Goal: Communication & Community: Answer question/provide support

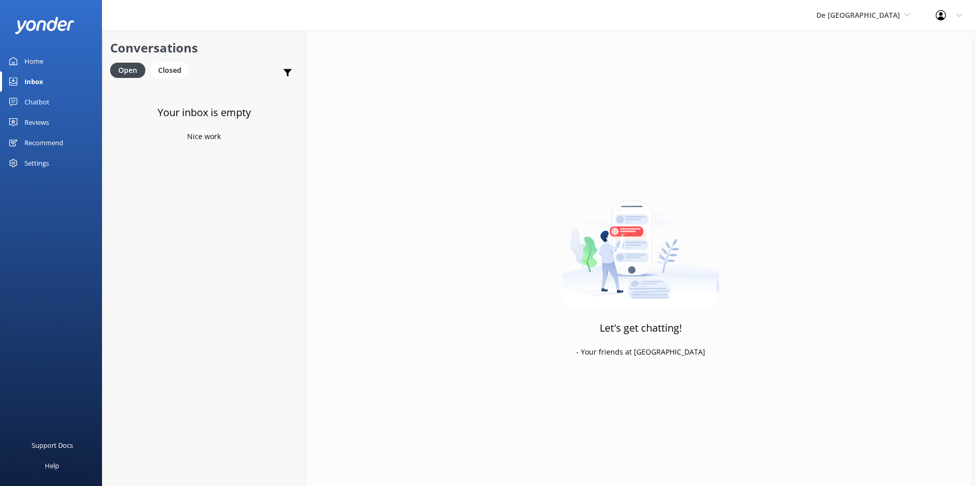
click at [48, 80] on link "Inbox" at bounding box center [51, 81] width 102 height 20
drag, startPoint x: 193, startPoint y: 145, endPoint x: 189, endPoint y: 141, distance: 6.1
click at [192, 145] on p "Bot: ⚡ Oh no, my knowledge well just ran dry! Could you reshuffle your question…" at bounding box center [207, 148] width 150 height 9
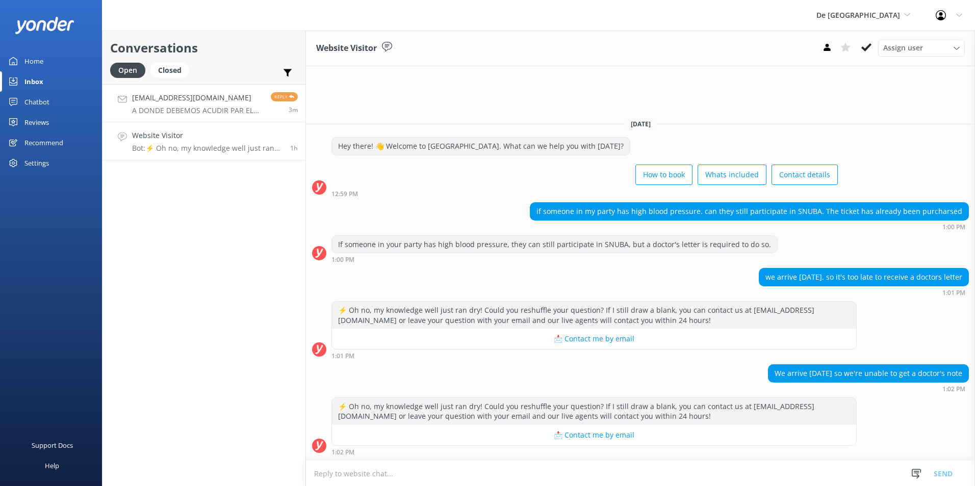
click at [188, 113] on p "A DONDE DEBEMOS ACUDIR PAR EL YOUR DEL SEMI SUBAMARINO" at bounding box center [197, 110] width 131 height 9
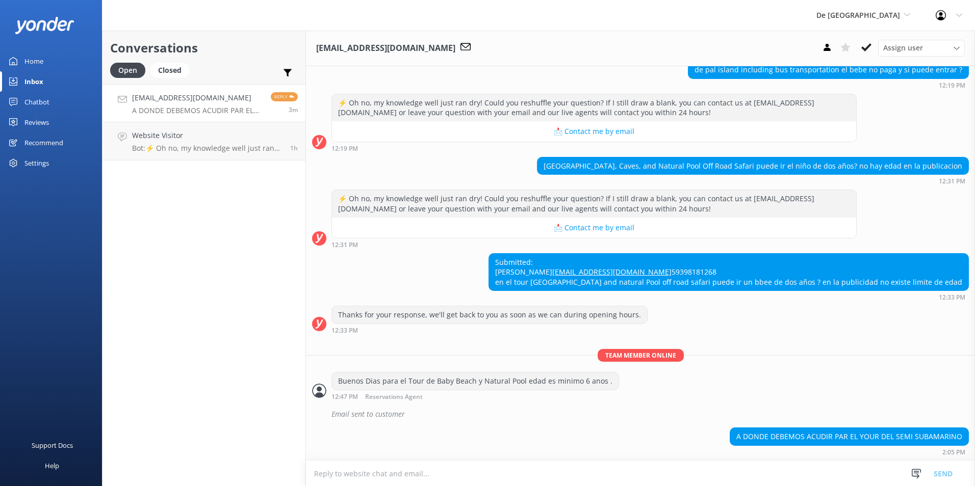
scroll to position [494, 0]
click at [188, 112] on p "A DONDE DEBEMOS ACUDIR PAR EL YOUR DEL SEMI SUBAMARINO" at bounding box center [197, 110] width 131 height 9
click at [192, 138] on h4 "Website Visitor" at bounding box center [207, 135] width 150 height 11
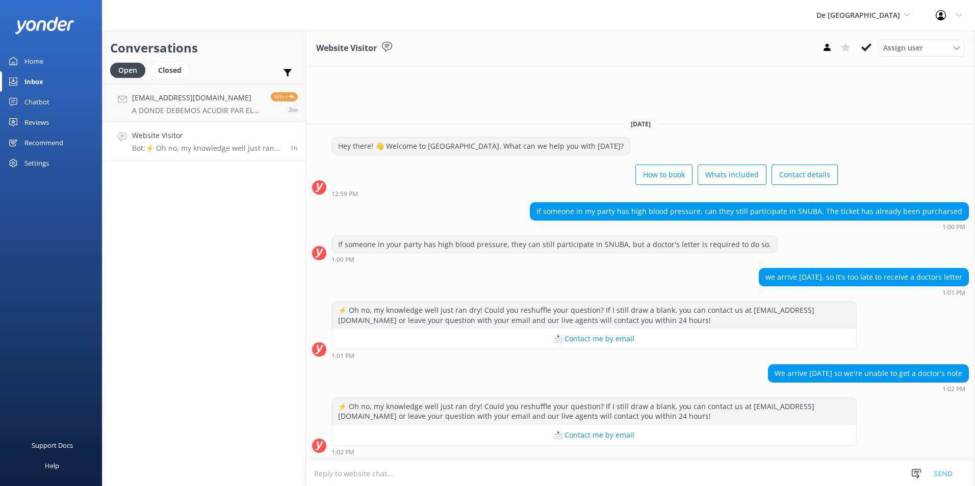
click at [209, 139] on h4 "Website Visitor" at bounding box center [207, 135] width 150 height 11
click at [203, 101] on h4 "gabyp1992@hotmail.com" at bounding box center [197, 97] width 131 height 11
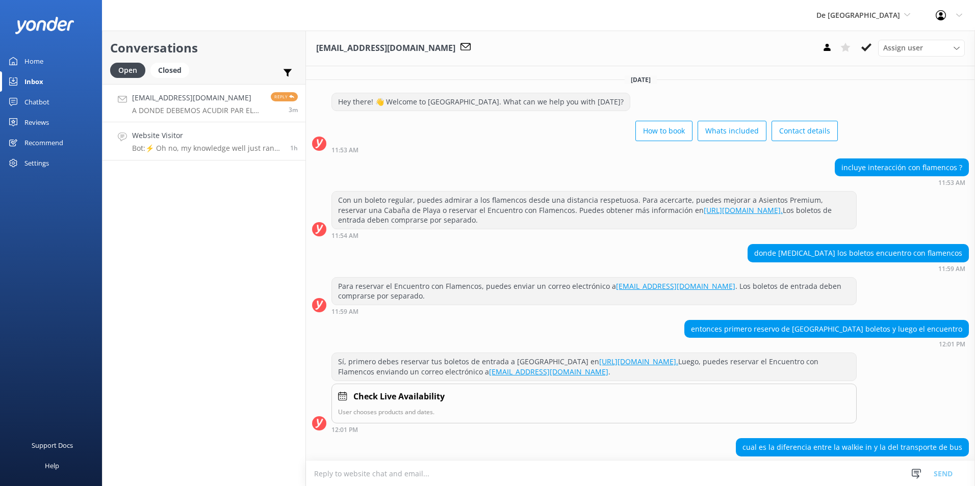
click at [207, 133] on h4 "Website Visitor" at bounding box center [207, 135] width 150 height 11
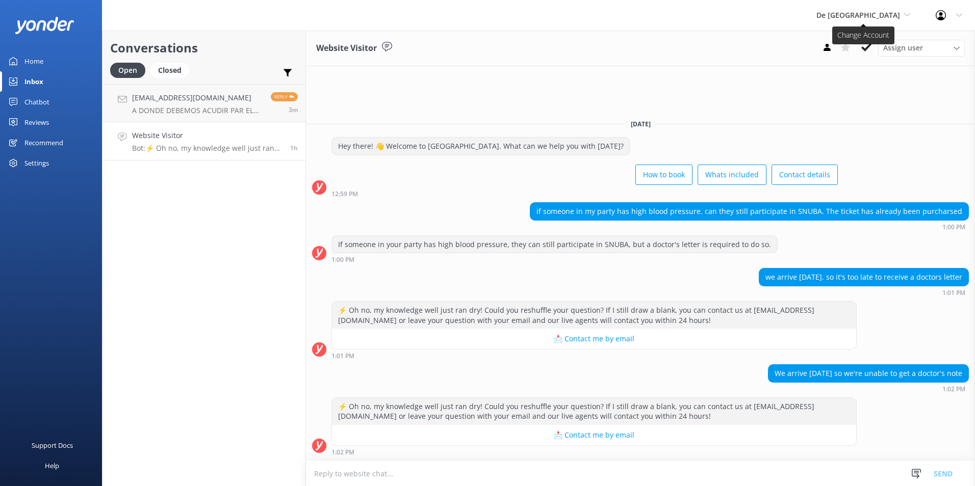
click at [882, 12] on span "De [GEOGRAPHIC_DATA]" at bounding box center [858, 15] width 84 height 10
click at [867, 63] on link "Aruba's Activities Expert" at bounding box center [854, 67] width 102 height 24
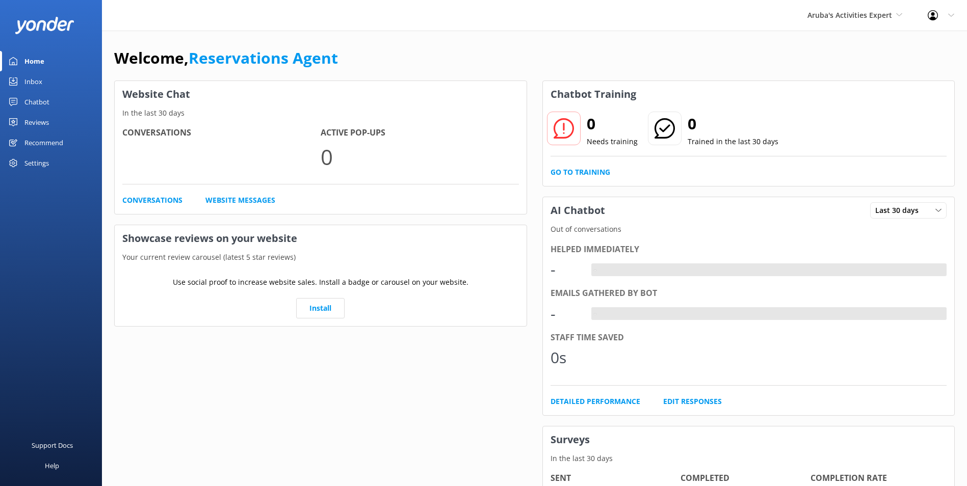
click at [54, 78] on link "Inbox" at bounding box center [51, 81] width 102 height 20
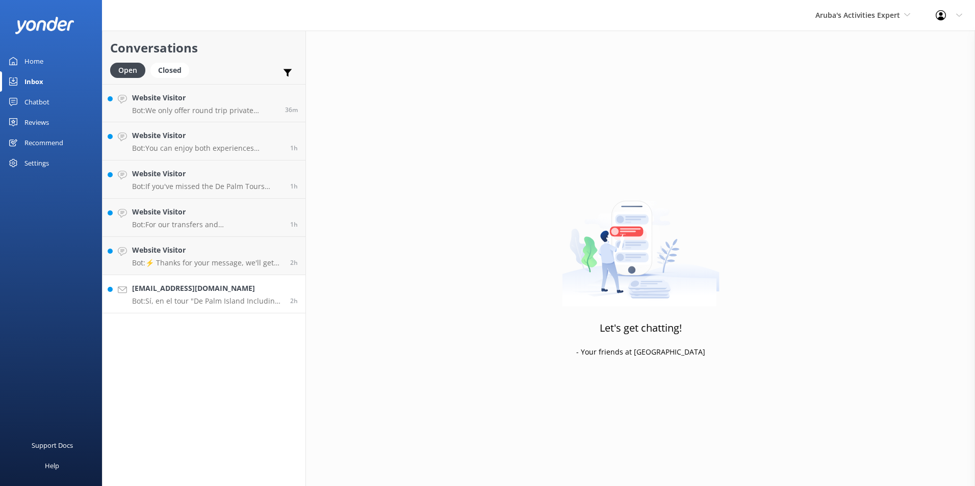
click at [212, 297] on p "Bot: Sí, en el tour "De Palm Island Including Bus Transportation" puedes ver lo…" at bounding box center [207, 301] width 150 height 9
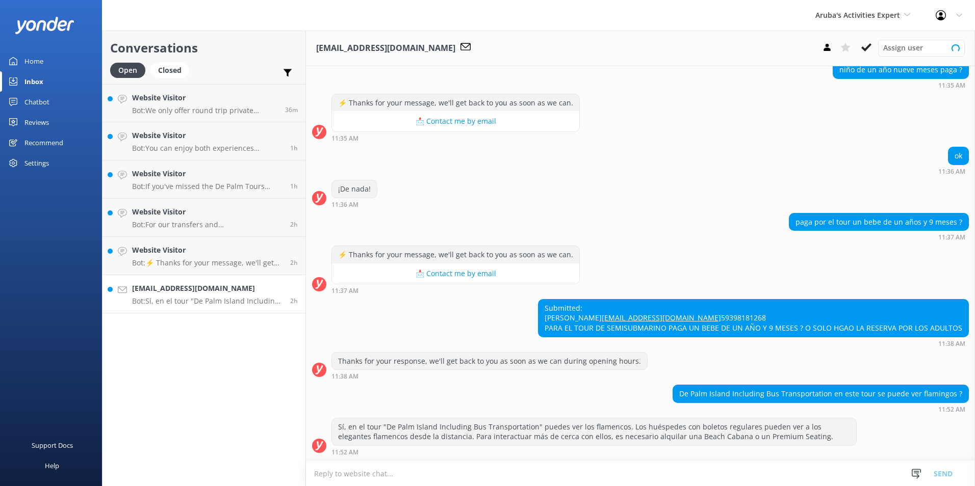
scroll to position [112, 0]
click at [863, 44] on icon at bounding box center [866, 47] width 10 height 10
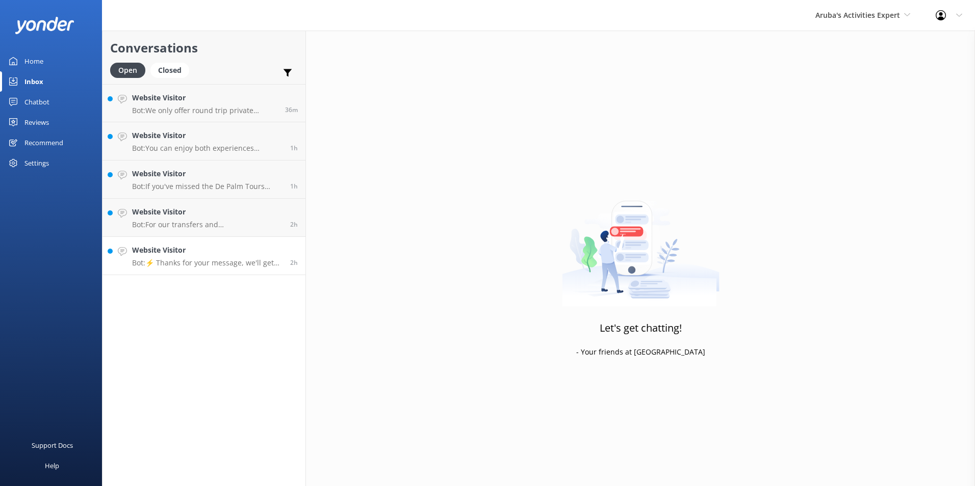
click at [159, 249] on h4 "Website Visitor" at bounding box center [207, 250] width 150 height 11
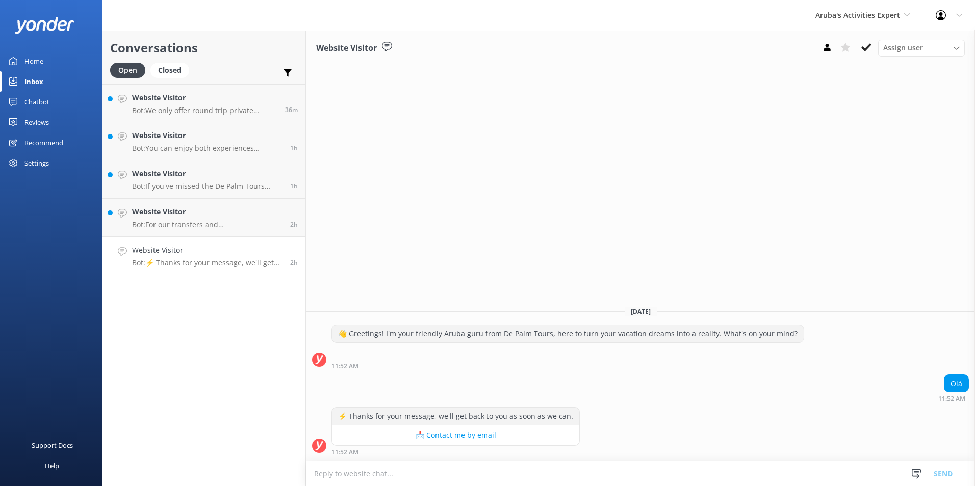
click at [377, 478] on textarea at bounding box center [640, 473] width 669 height 25
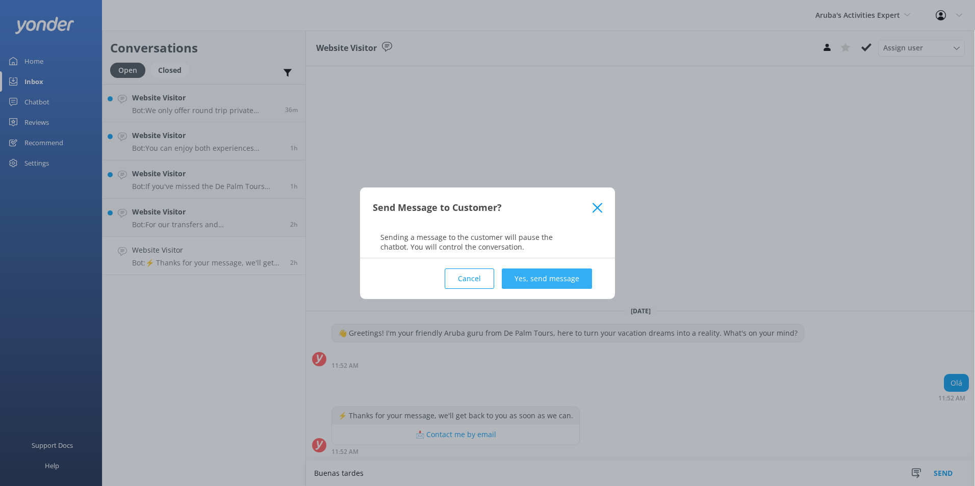
type textarea "Buenas tardes"
click at [559, 284] on button "Yes, send message" at bounding box center [547, 279] width 90 height 20
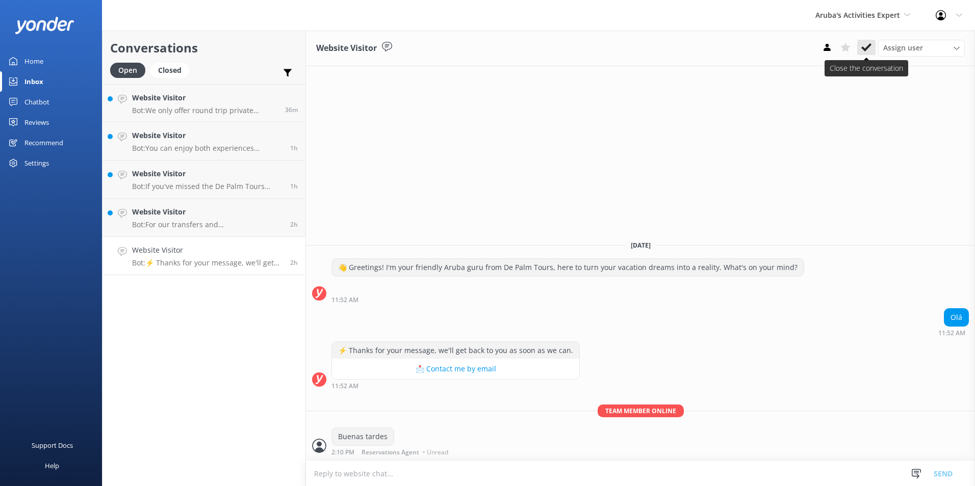
click at [866, 47] on use at bounding box center [866, 47] width 10 height 8
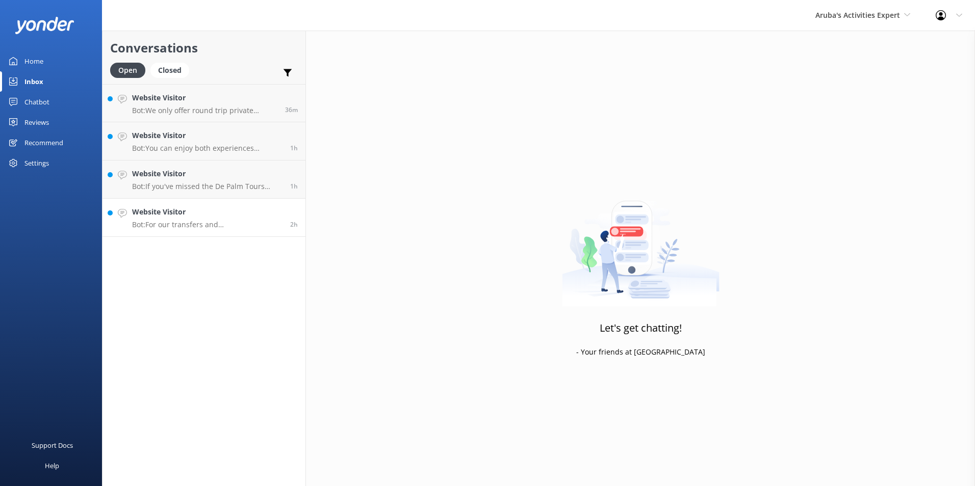
click at [188, 224] on p "Bot: For our transfers and tours, we offer pickup from most hotels, but not fro…" at bounding box center [207, 224] width 150 height 9
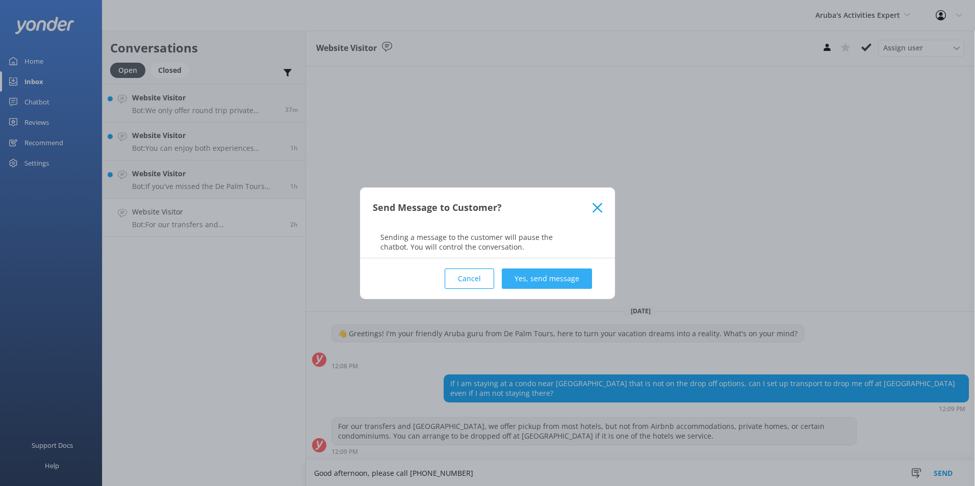
type textarea "Good afternoon, please call +2975224500"
click at [535, 282] on button "Yes, send message" at bounding box center [547, 279] width 90 height 20
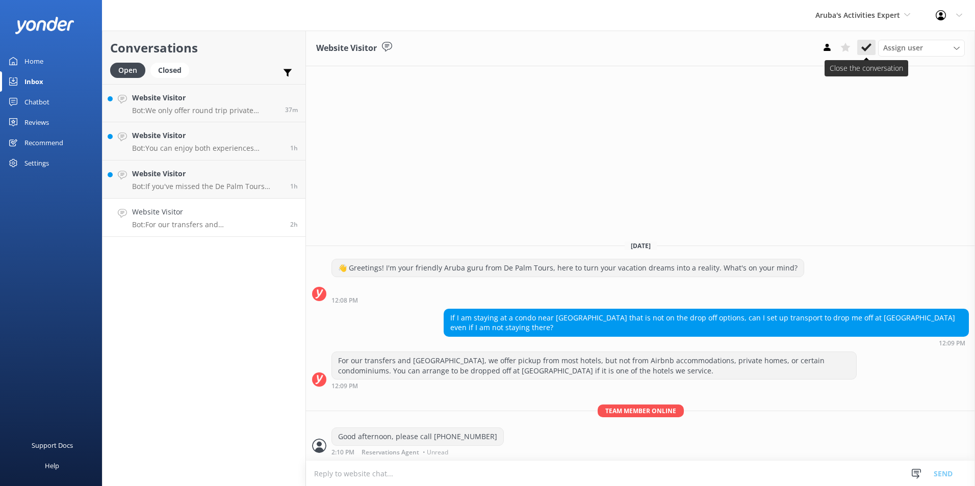
click at [864, 48] on icon at bounding box center [866, 47] width 10 height 10
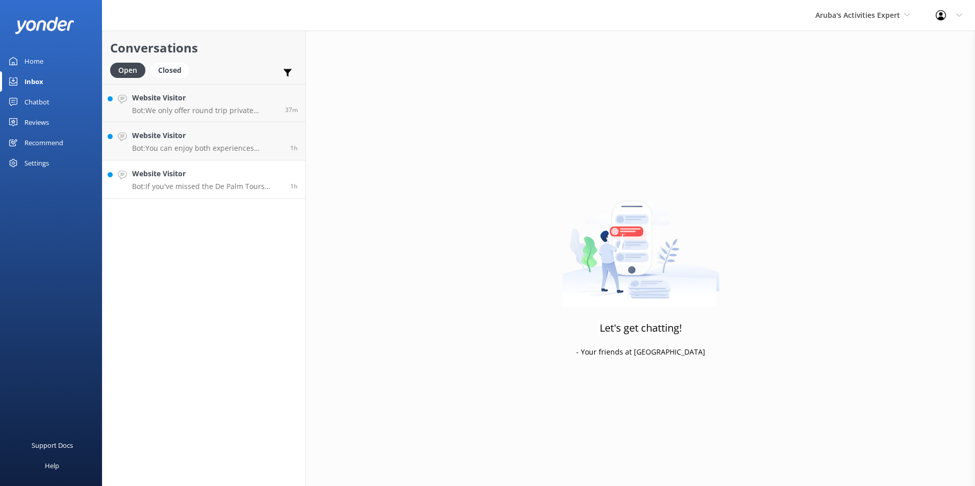
click at [206, 183] on p "Bot: If you've missed the De Palm Tours representative at your hotel, you can v…" at bounding box center [207, 186] width 150 height 9
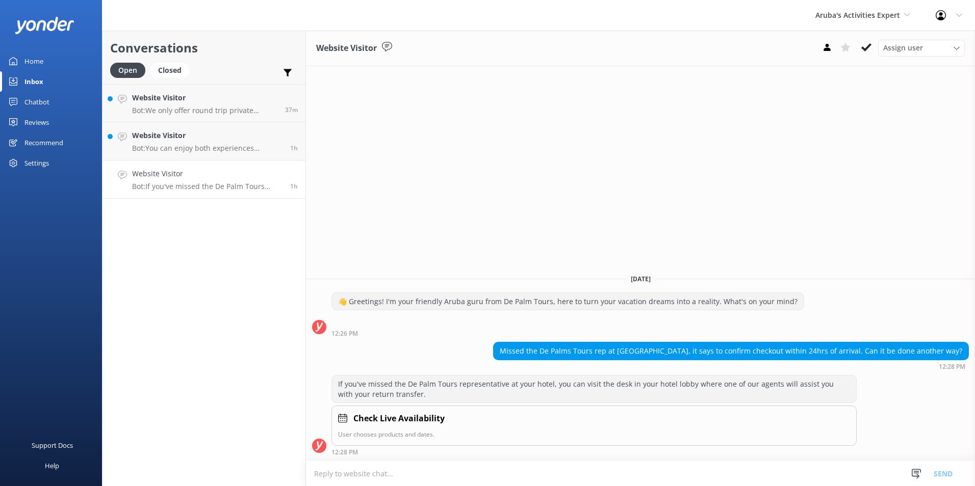
type textarea "g"
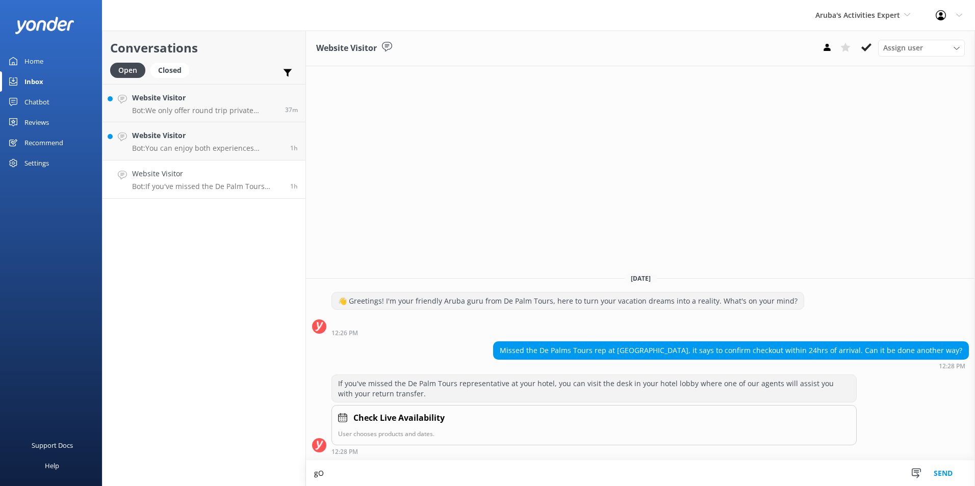
type textarea "g"
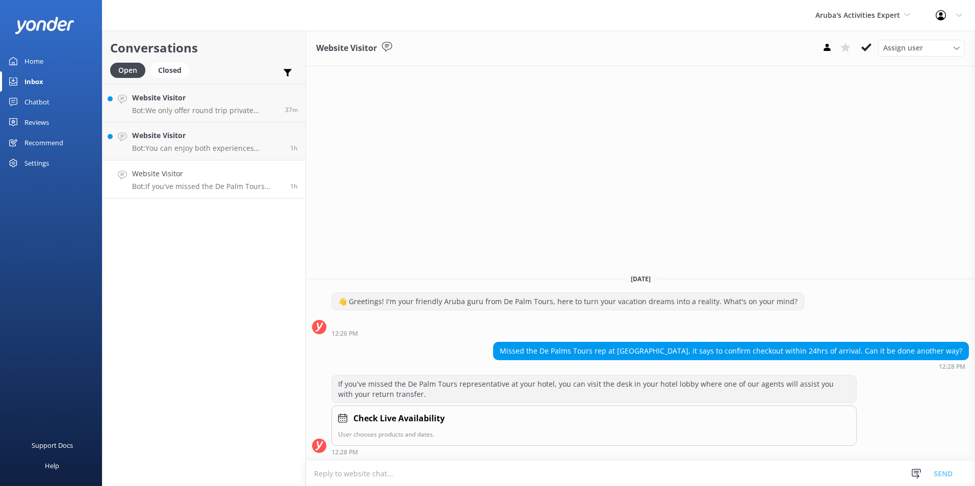
type textarea "g"
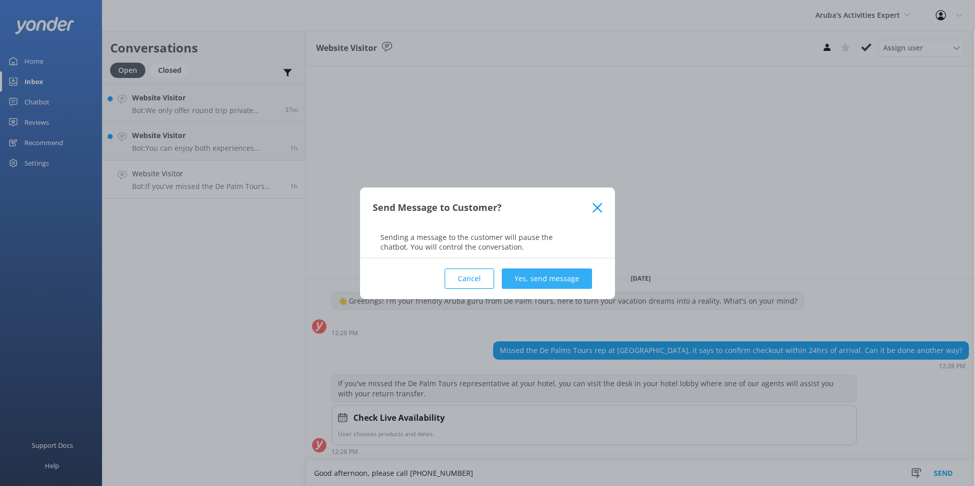
type textarea "Good afternoon, please call +2975224500"
click at [545, 269] on button "Yes, send message" at bounding box center [547, 279] width 90 height 20
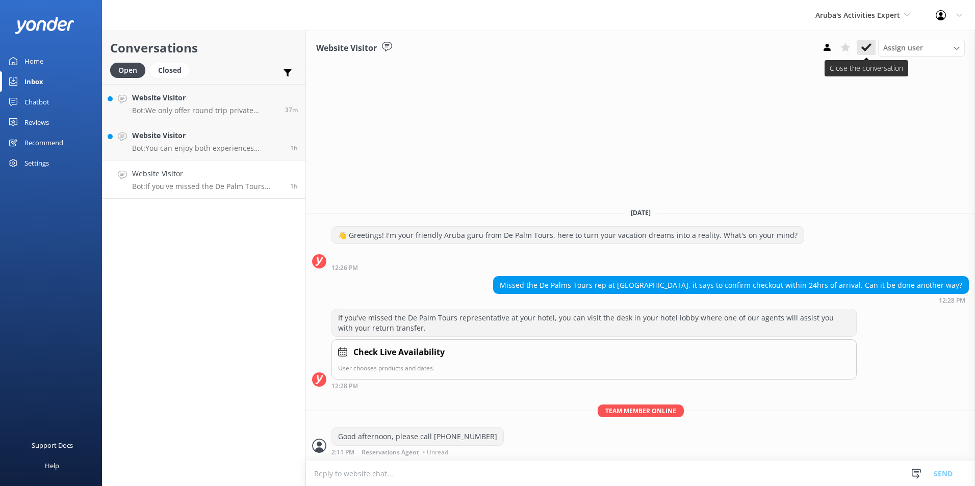
click at [868, 42] on icon at bounding box center [866, 47] width 10 height 10
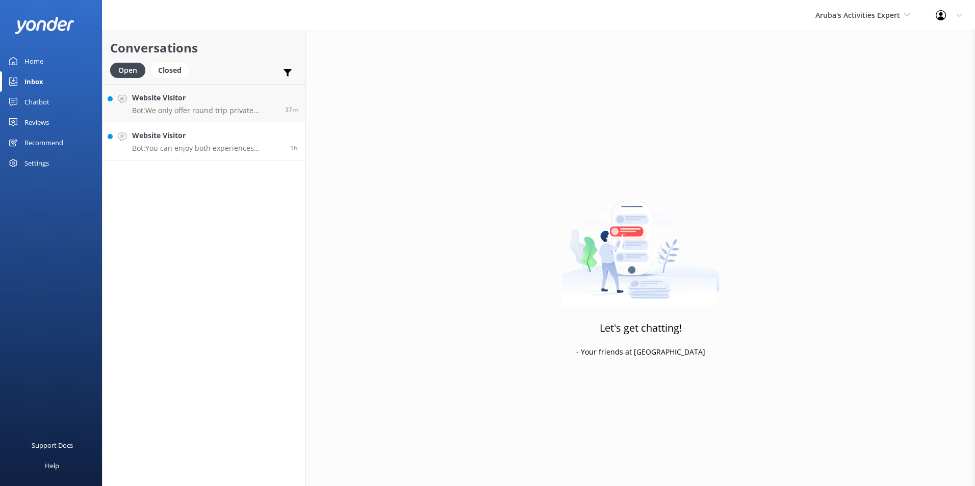
click at [188, 144] on p "Bot: You can enjoy both experiences separately. For the catamaran, we offer the…" at bounding box center [207, 148] width 150 height 9
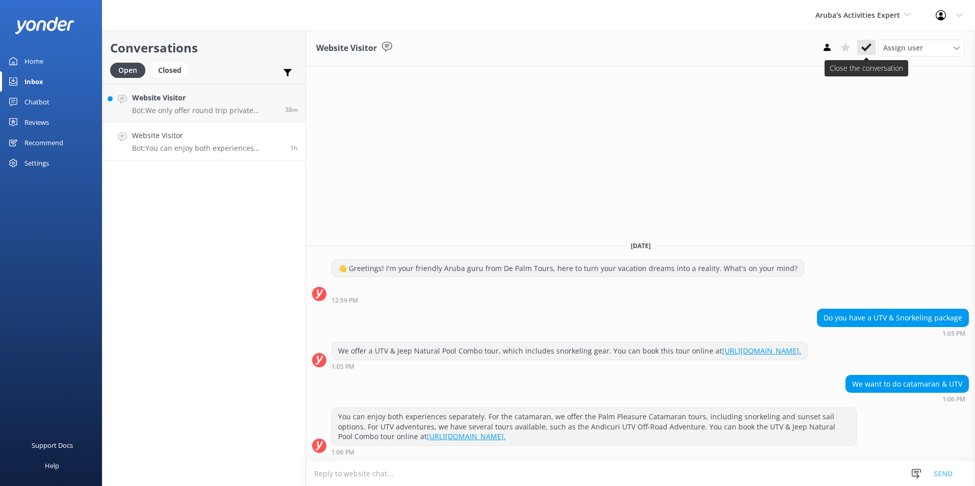
click at [861, 43] on icon at bounding box center [866, 47] width 10 height 10
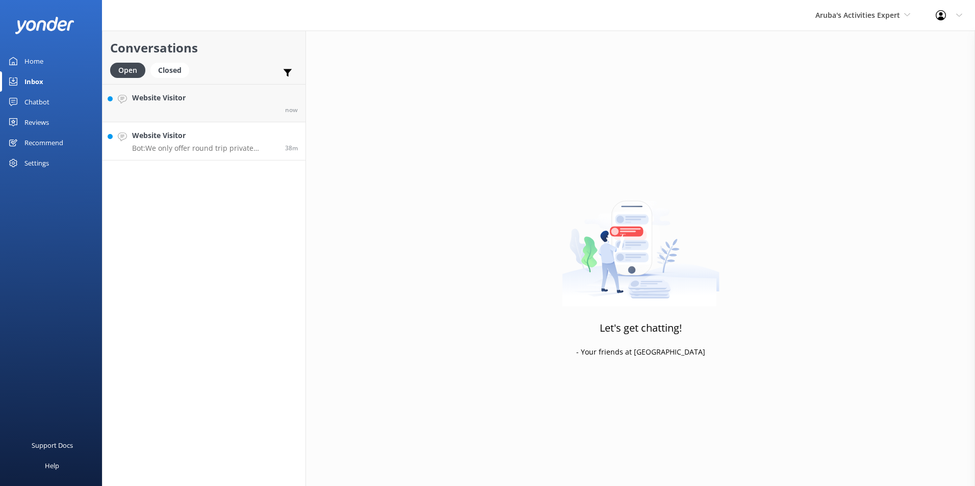
click at [187, 141] on h4 "Website Visitor" at bounding box center [204, 135] width 145 height 11
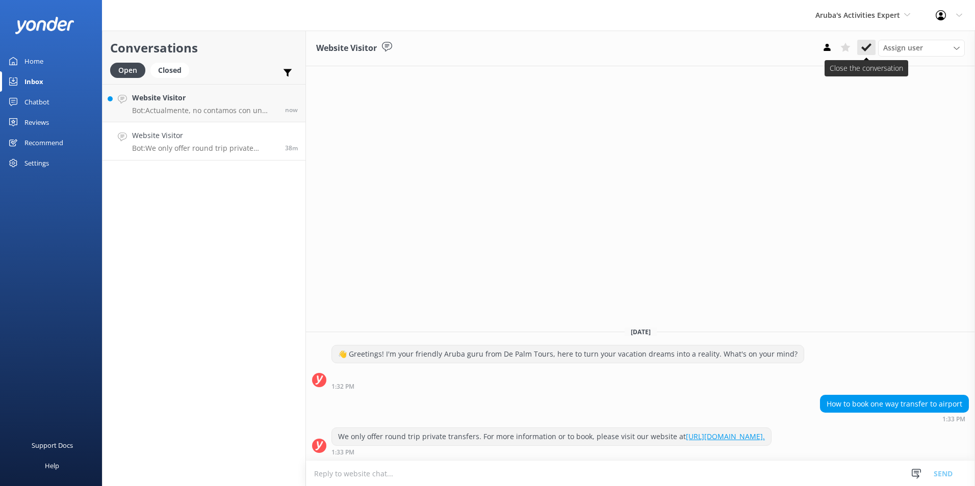
click at [868, 42] on button at bounding box center [866, 47] width 18 height 15
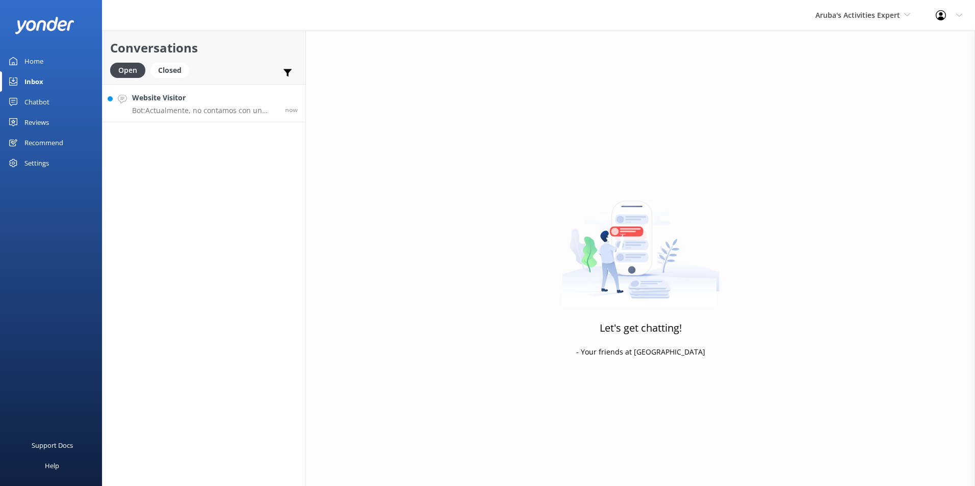
click at [210, 107] on p "Bot: Actualmente, no contamos con un número de WhatsApp. Por favor, comuníquese…" at bounding box center [204, 110] width 145 height 9
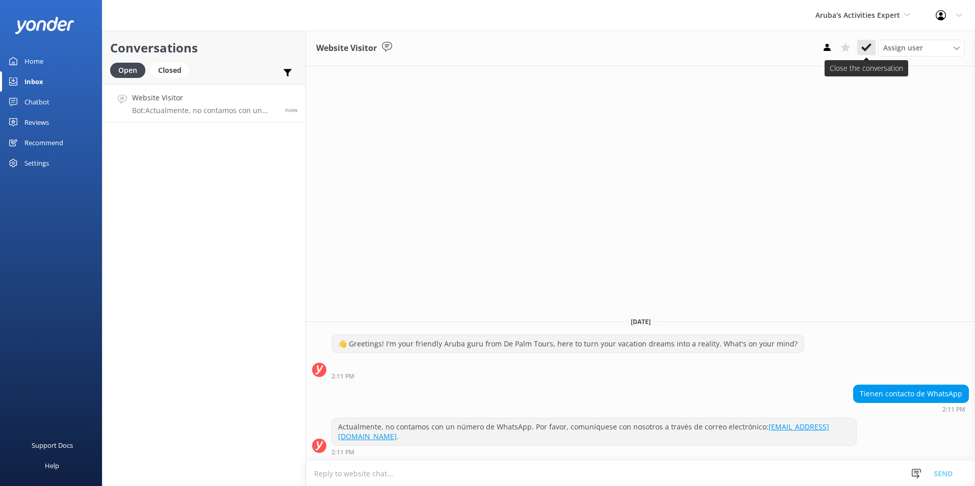
click at [861, 46] on icon at bounding box center [866, 47] width 10 height 10
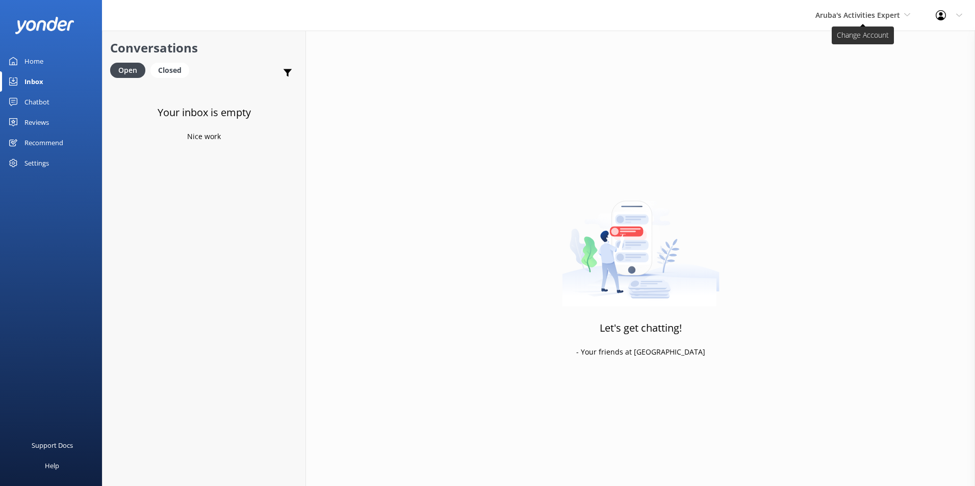
click at [865, 18] on span "Aruba's Activities Expert" at bounding box center [857, 15] width 85 height 10
click at [855, 43] on link "De [GEOGRAPHIC_DATA]" at bounding box center [853, 43] width 102 height 24
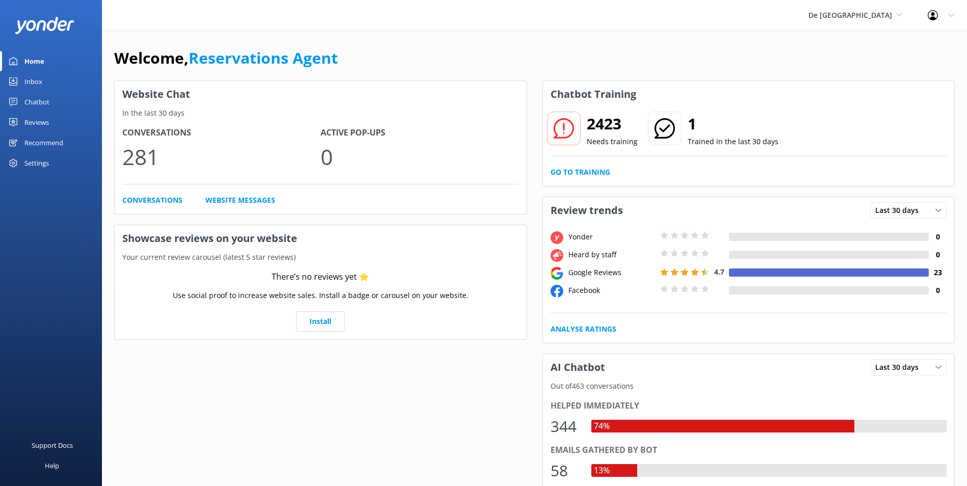
click at [40, 81] on div "Inbox" at bounding box center [33, 81] width 18 height 20
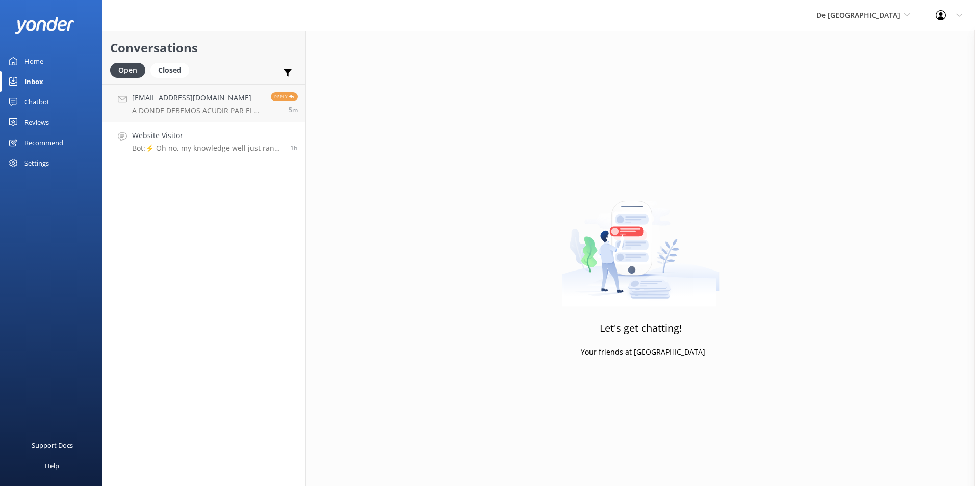
click at [165, 125] on link "Website Visitor Bot: ⚡ Oh no, my knowledge well just ran dry! Could you reshuff…" at bounding box center [203, 141] width 203 height 38
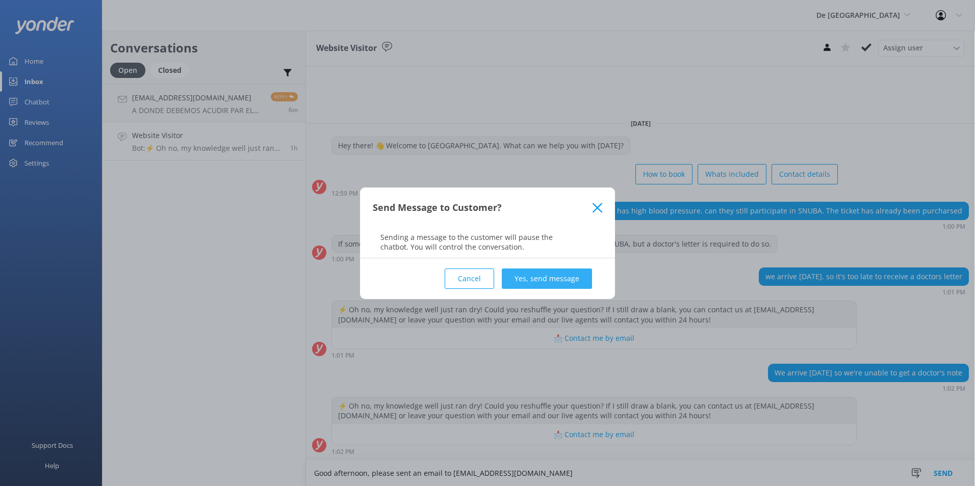
type textarea "Good afternoon, please sent an email to Reservations@depalmtours.com"
click at [574, 282] on button "Yes, send message" at bounding box center [547, 279] width 90 height 20
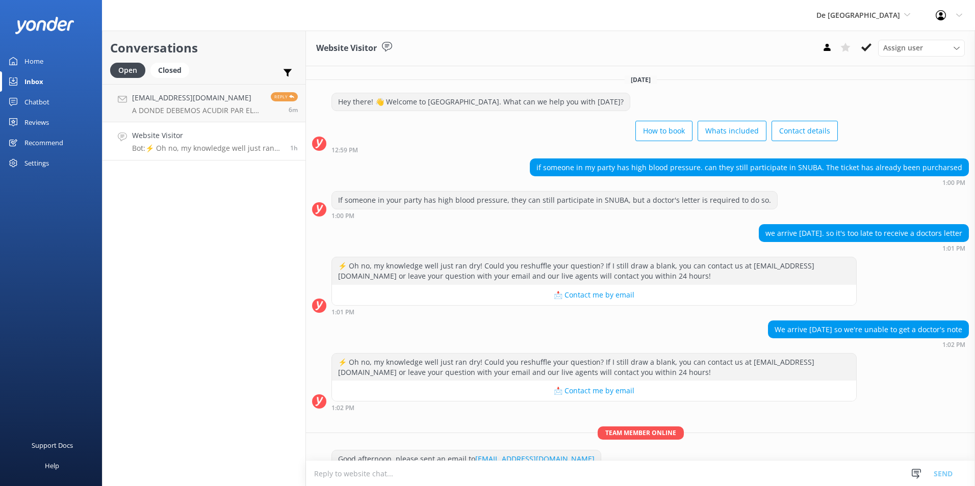
scroll to position [22, 0]
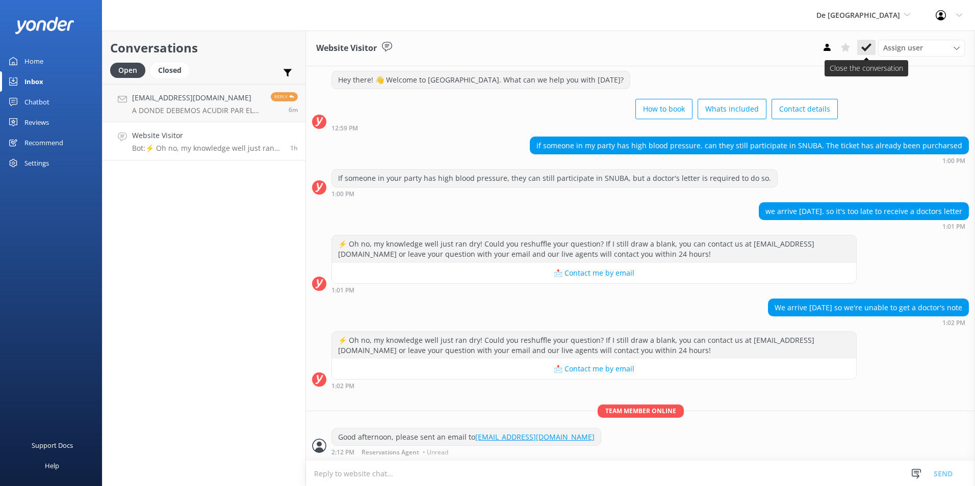
click at [859, 45] on button at bounding box center [866, 47] width 18 height 15
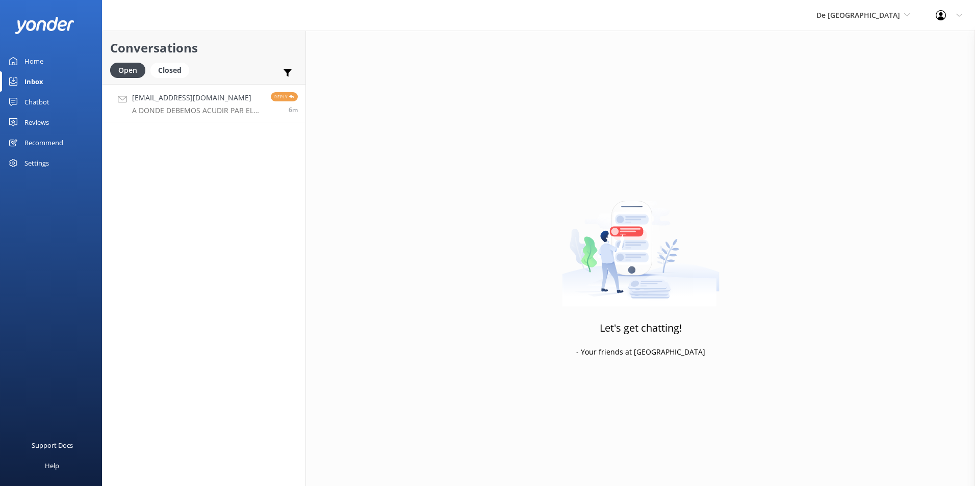
click at [207, 102] on h4 "gabyp1992@hotmail.com" at bounding box center [197, 97] width 131 height 11
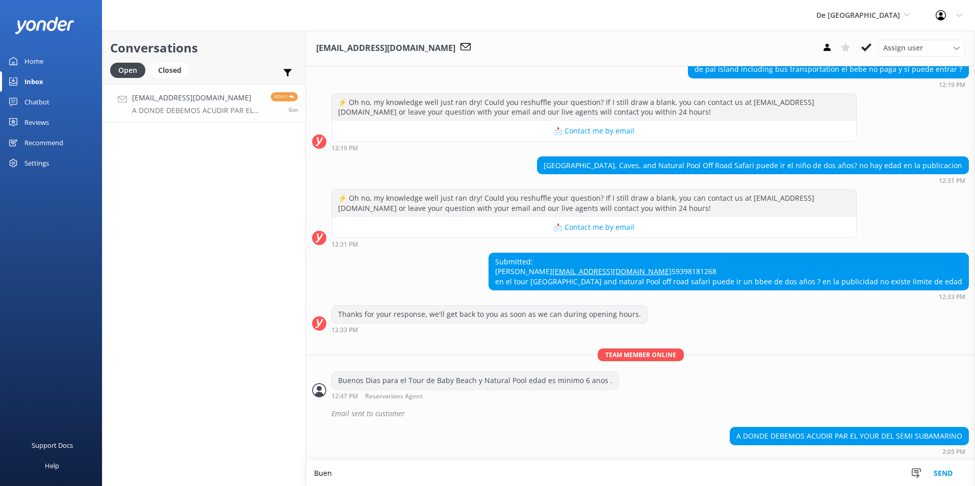
scroll to position [494, 0]
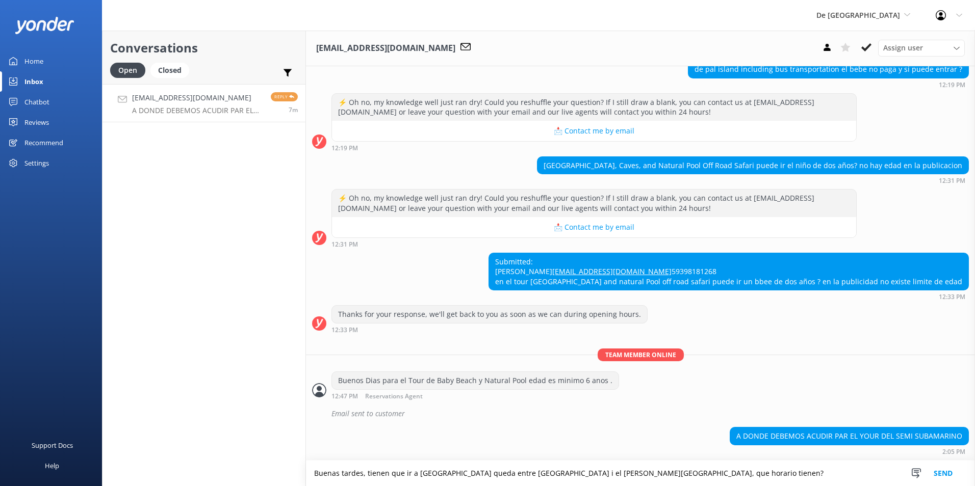
type textarea "Buenas tardes, tienen que ir a De Palm pier queda entre Riu Hotel i el Hilton H…"
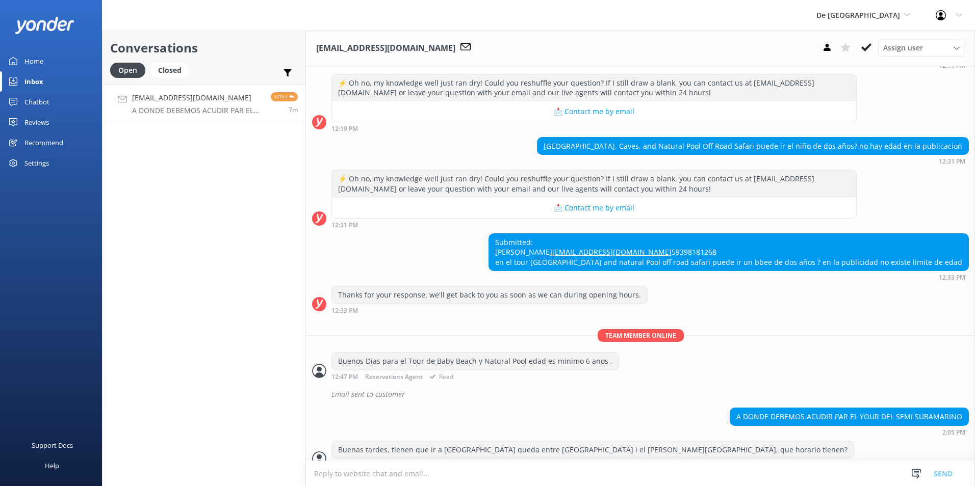
scroll to position [527, 0]
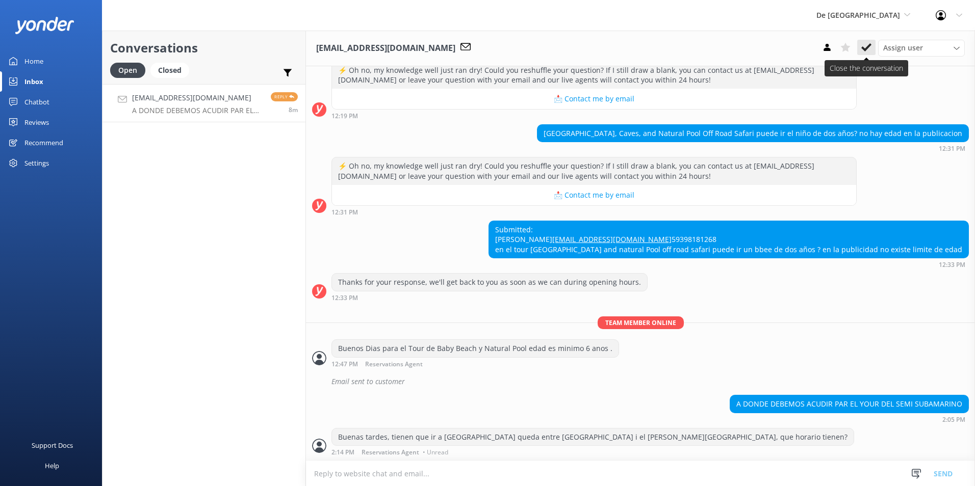
click at [864, 43] on icon at bounding box center [866, 47] width 10 height 10
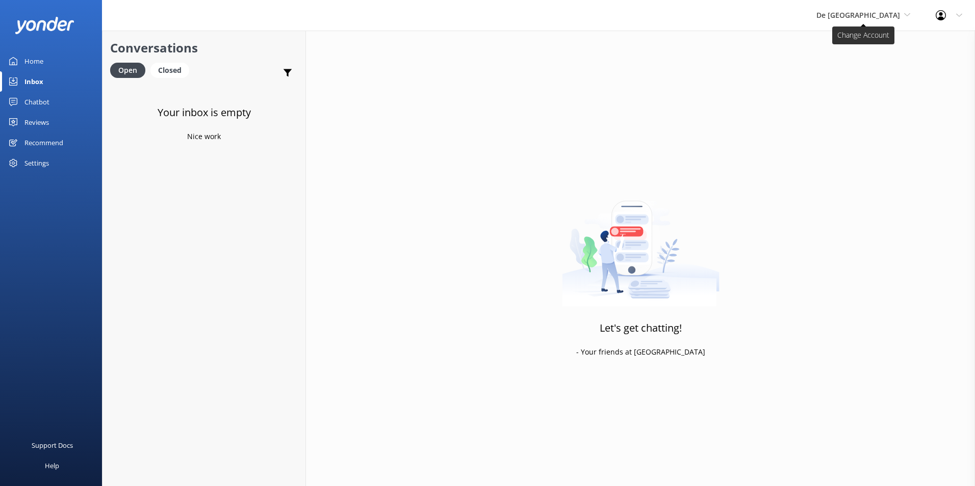
click at [882, 11] on span "De [GEOGRAPHIC_DATA]" at bounding box center [858, 15] width 84 height 10
click at [868, 86] on link "The Captain" at bounding box center [854, 92] width 102 height 24
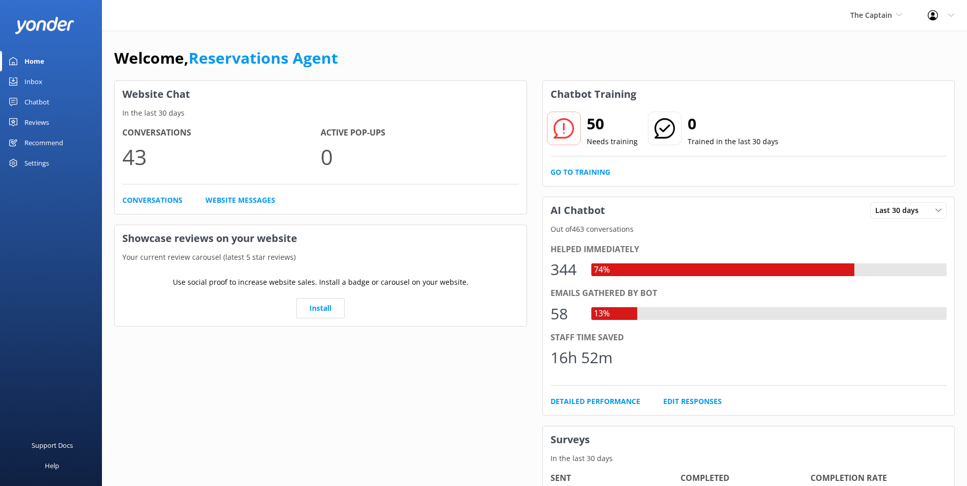
click at [48, 78] on link "Inbox" at bounding box center [51, 81] width 102 height 20
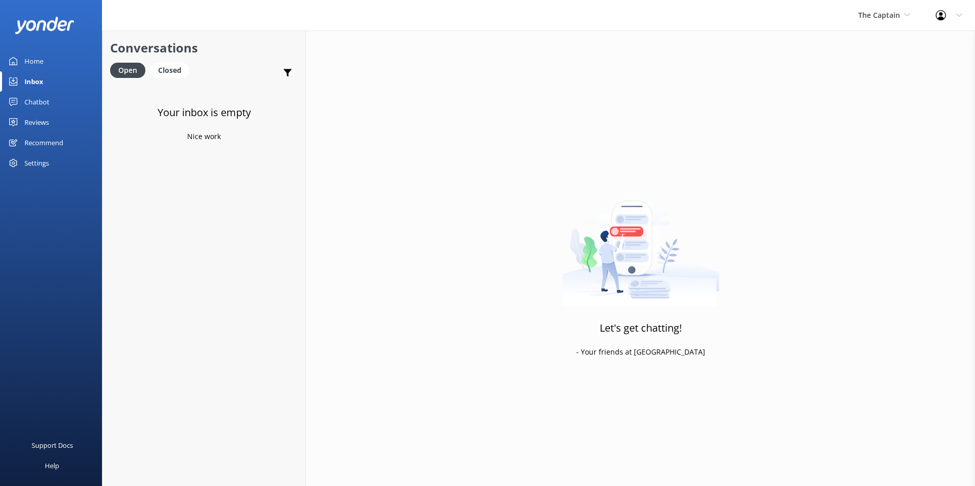
click at [40, 78] on div "Inbox" at bounding box center [33, 81] width 19 height 20
click at [883, 13] on span "The Captain" at bounding box center [879, 15] width 42 height 10
click at [871, 66] on link "Aruba's Activities Expert" at bounding box center [896, 67] width 102 height 24
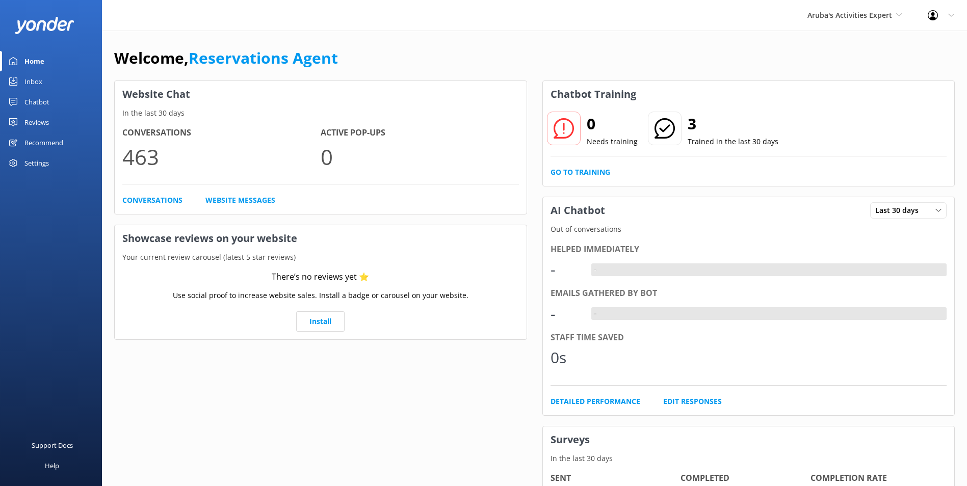
click at [34, 78] on div "Inbox" at bounding box center [33, 81] width 18 height 20
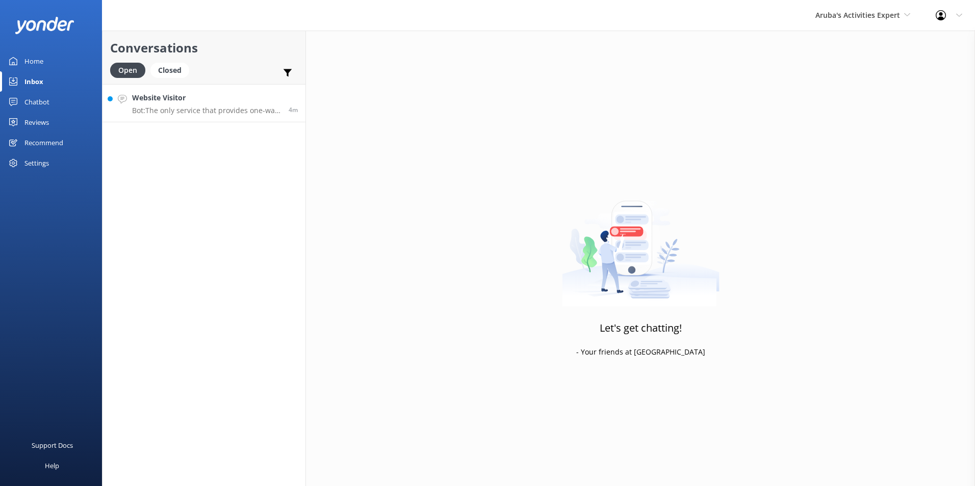
click at [182, 103] on h4 "Website Visitor" at bounding box center [206, 97] width 149 height 11
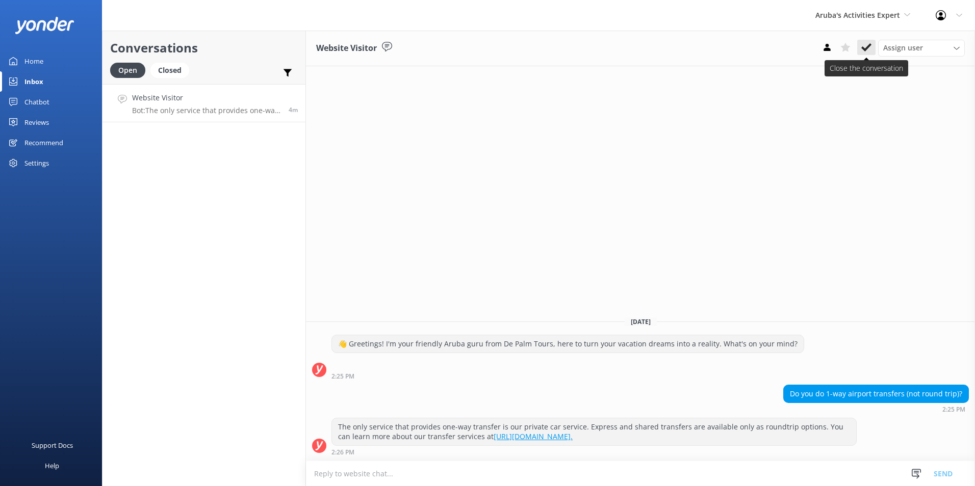
click at [867, 49] on icon at bounding box center [866, 47] width 10 height 10
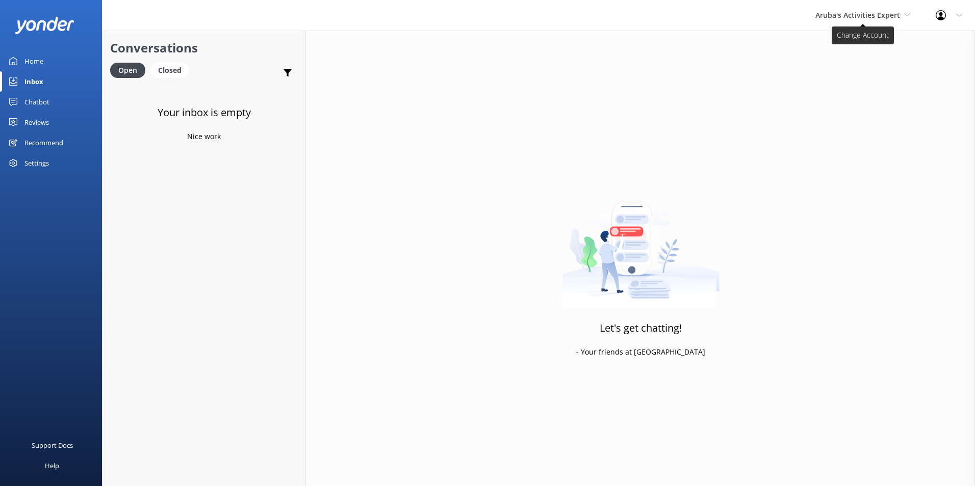
click at [885, 13] on span "Aruba's Activities Expert" at bounding box center [857, 15] width 85 height 10
click at [850, 86] on link "The Captain" at bounding box center [853, 92] width 102 height 24
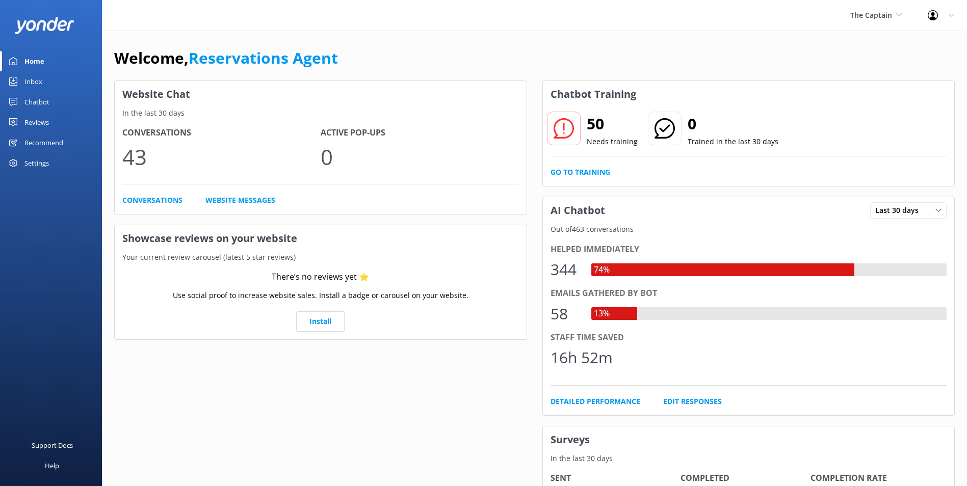
click at [48, 81] on link "Inbox" at bounding box center [51, 81] width 102 height 20
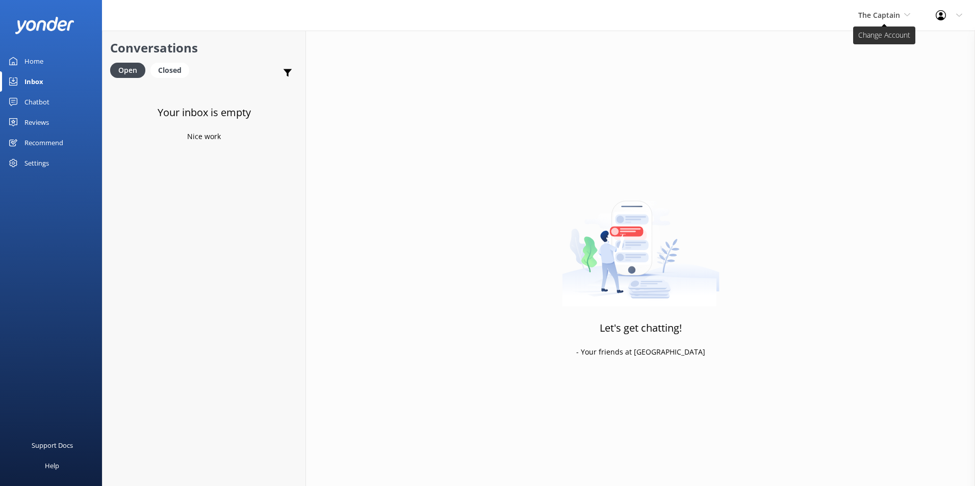
click at [908, 12] on icon at bounding box center [907, 15] width 6 height 6
click at [884, 37] on link "De [GEOGRAPHIC_DATA]" at bounding box center [896, 43] width 102 height 24
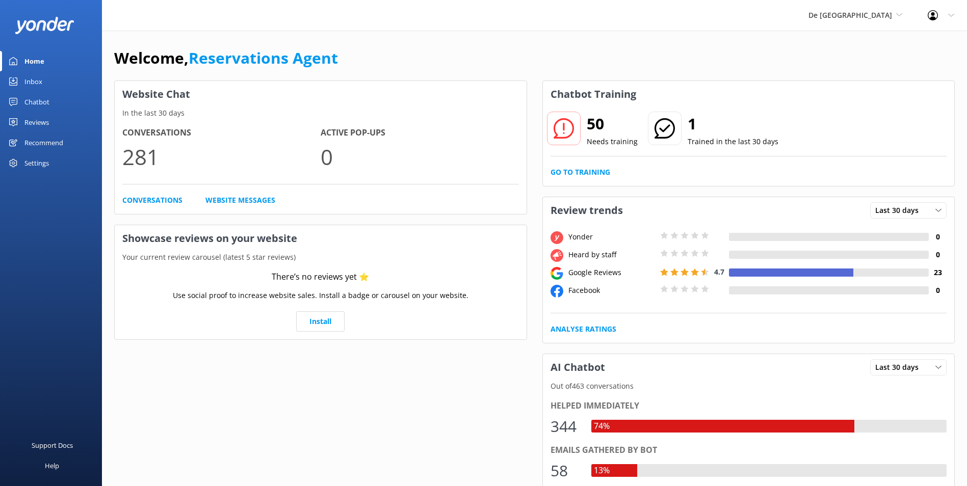
click at [45, 77] on link "Inbox" at bounding box center [51, 81] width 102 height 20
